Goal: Transaction & Acquisition: Purchase product/service

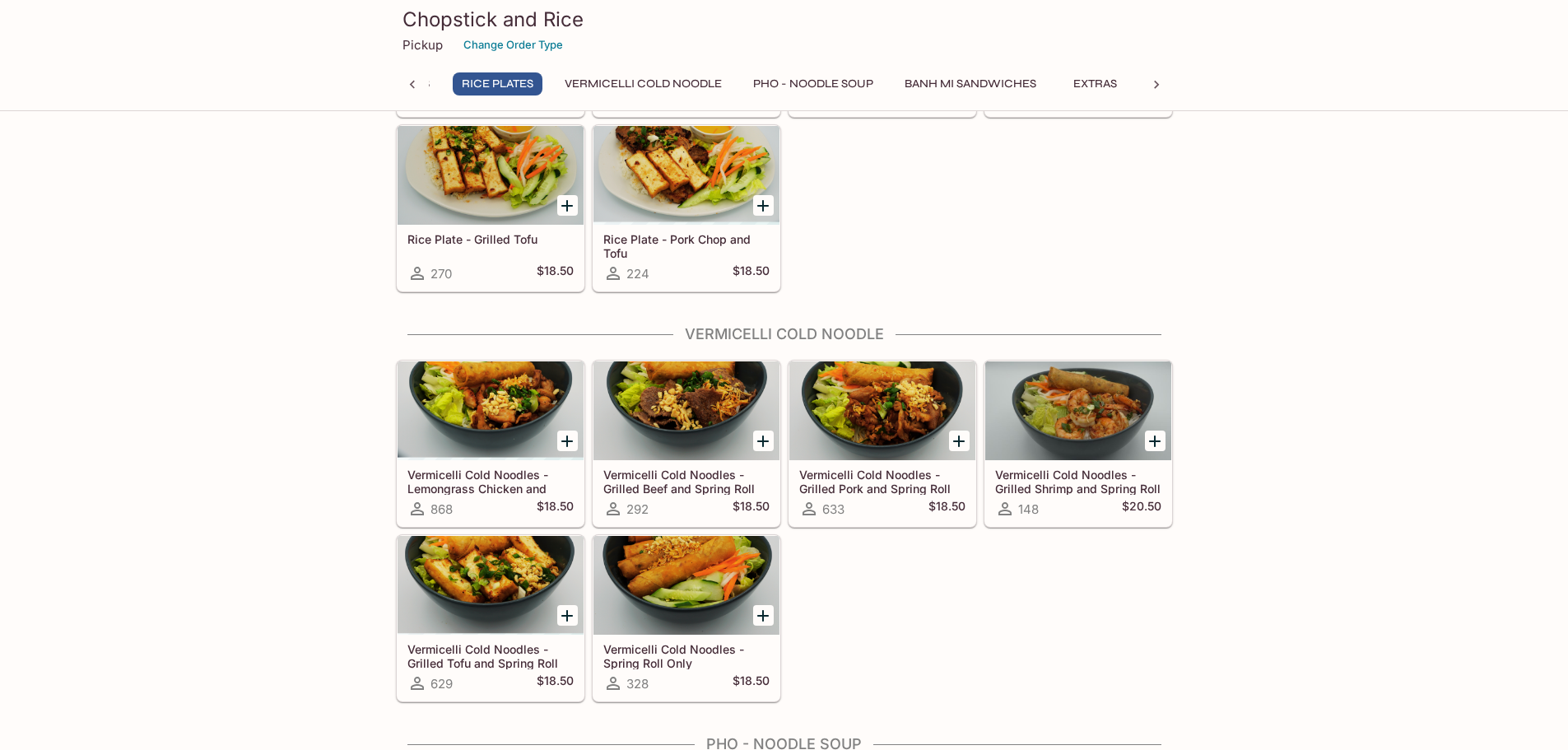
scroll to position [1334, 0]
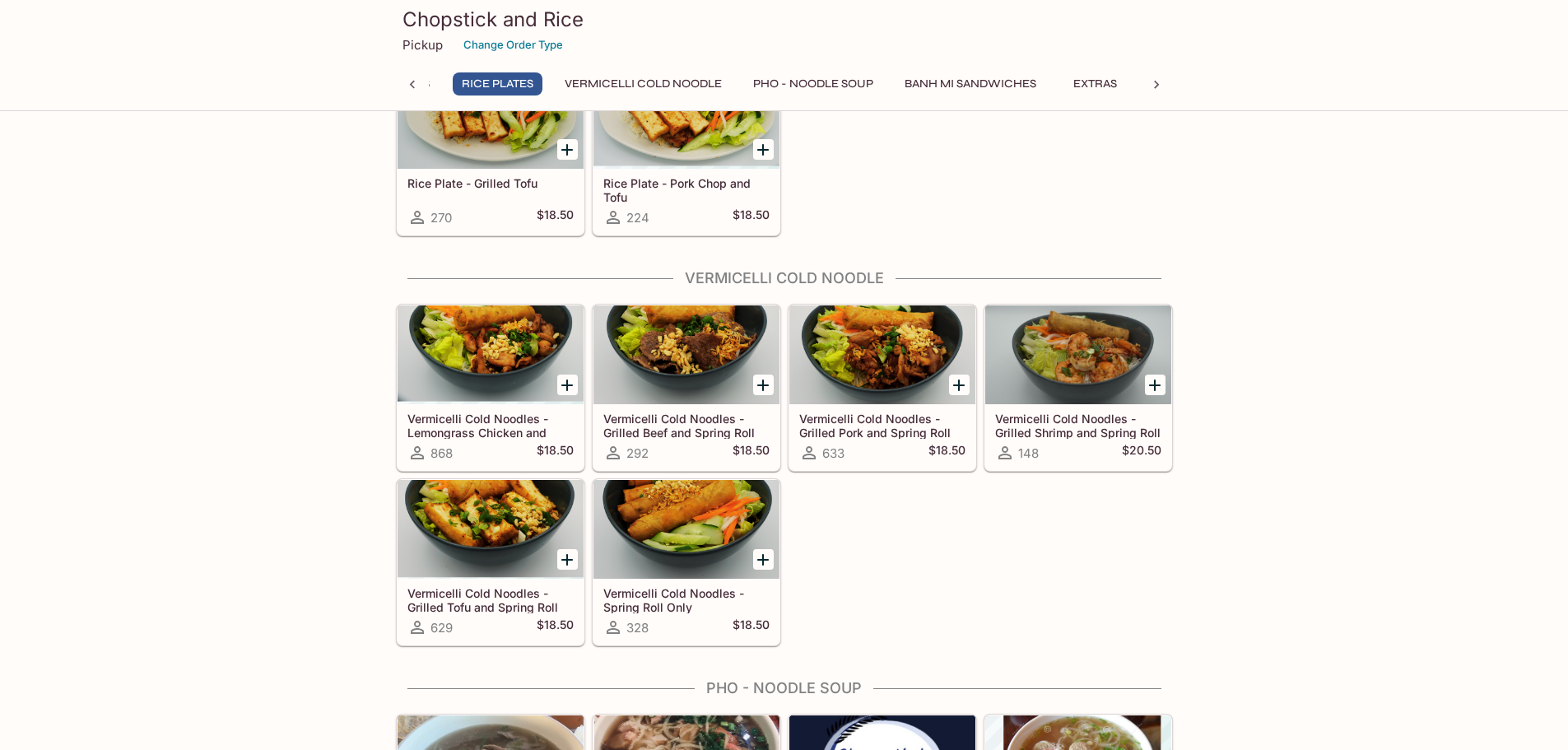
click at [860, 423] on h5 "Vermicelli Cold Noodles - Grilled Pork and Spring Roll" at bounding box center [882, 424] width 166 height 27
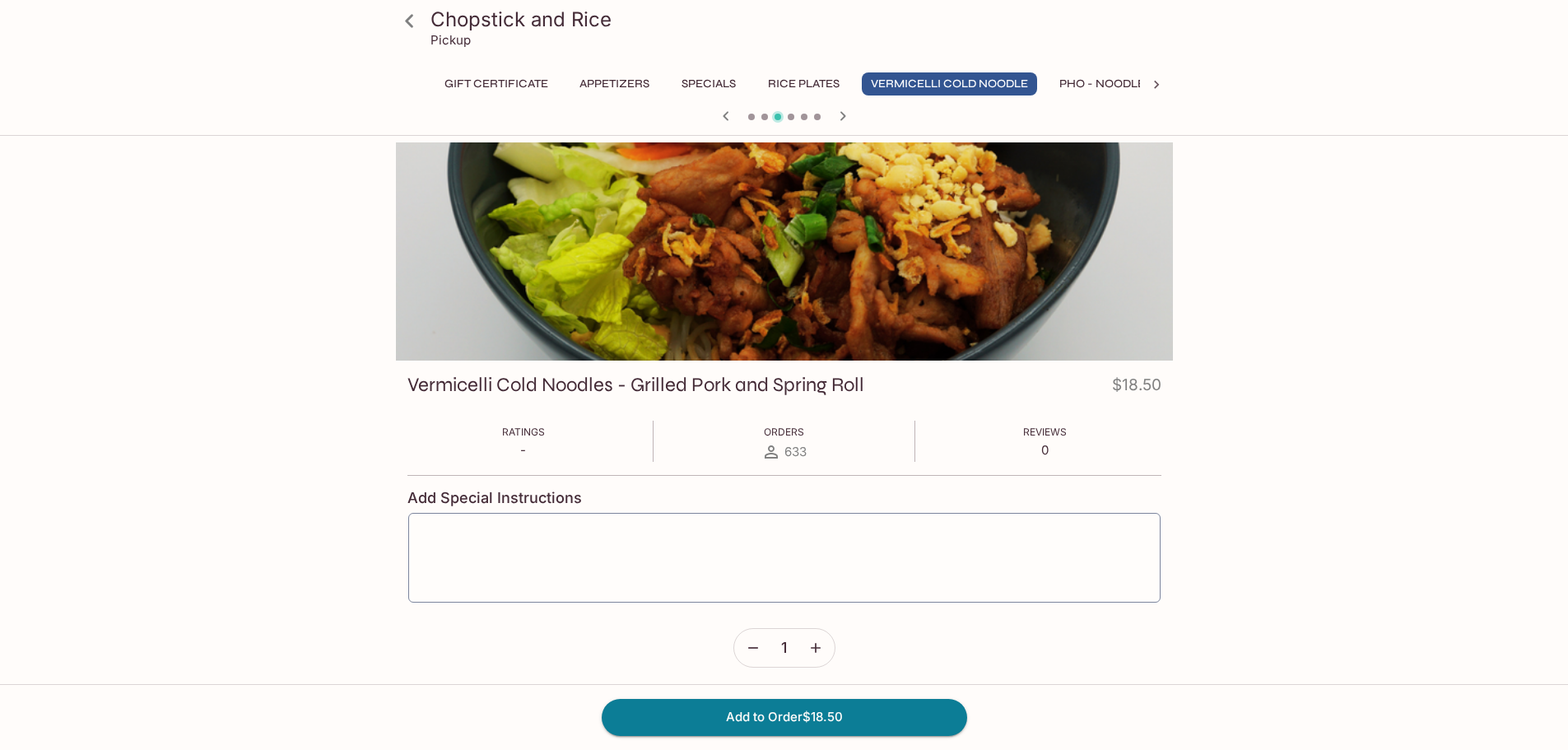
click at [809, 251] on div at bounding box center [784, 251] width 777 height 218
click at [725, 119] on icon "button" at bounding box center [725, 115] width 6 height 9
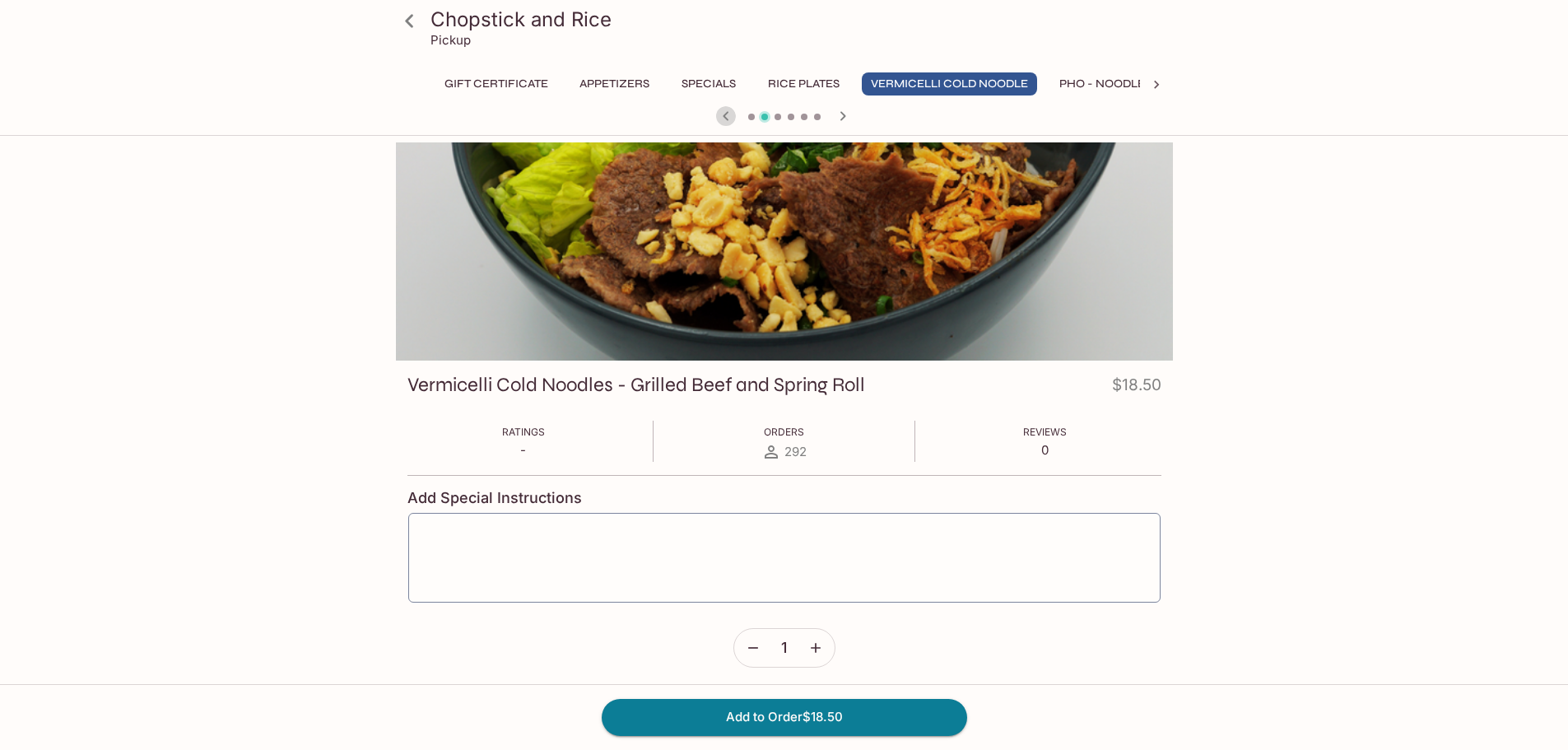
click at [725, 119] on icon "button" at bounding box center [725, 115] width 6 height 9
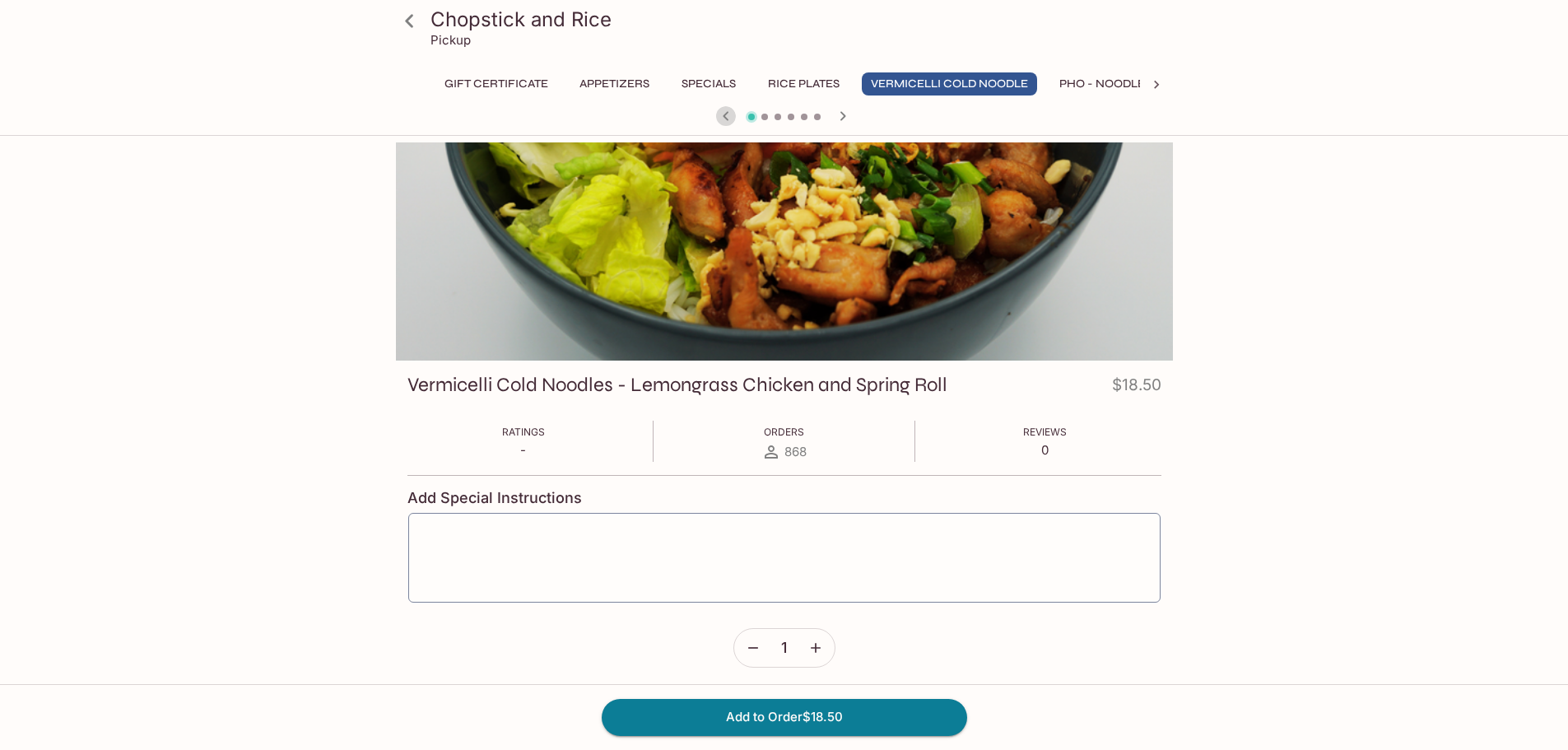
click at [725, 119] on icon "button" at bounding box center [725, 115] width 6 height 9
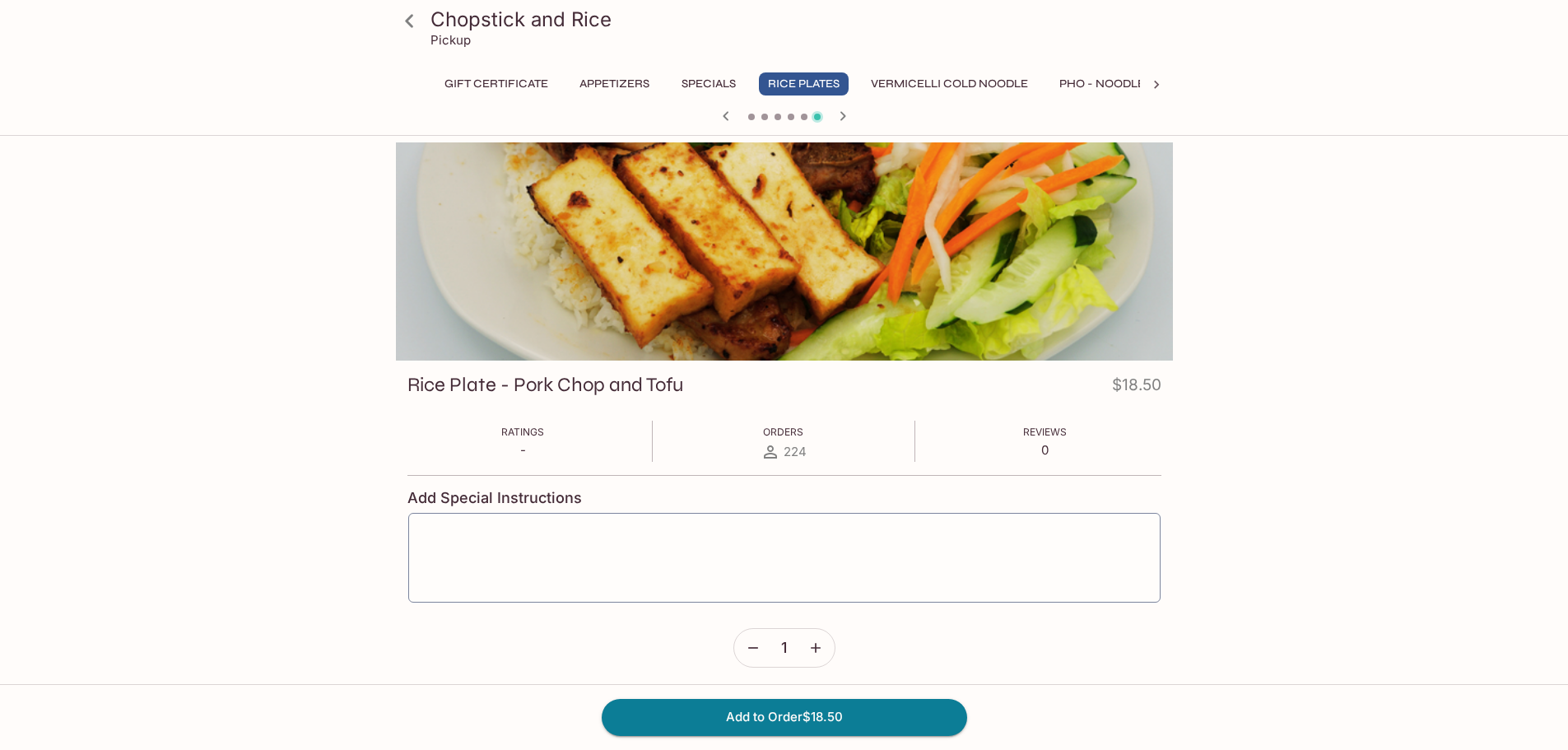
click at [405, 18] on icon at bounding box center [409, 21] width 29 height 29
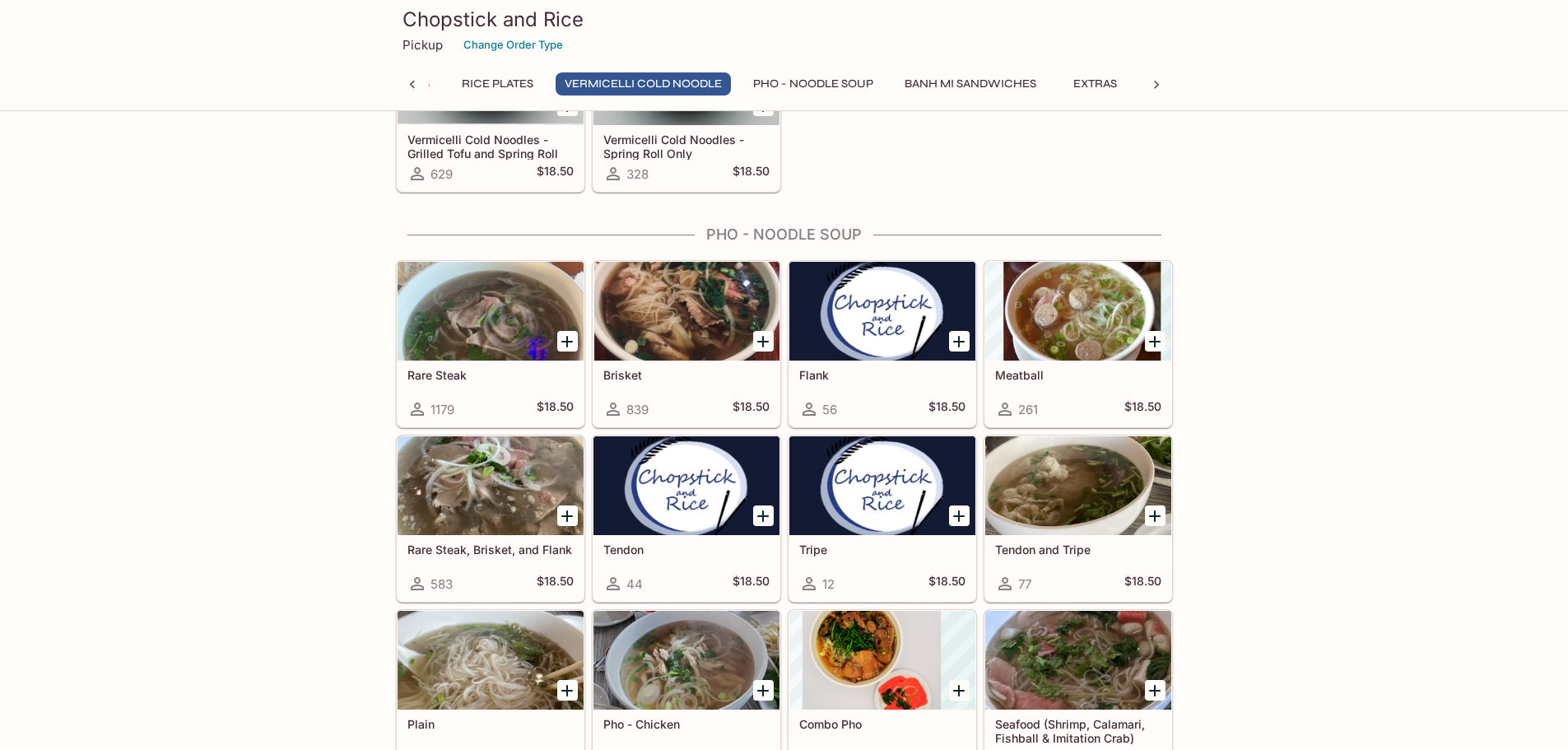
scroll to position [1647, 0]
